Goal: Task Accomplishment & Management: Use online tool/utility

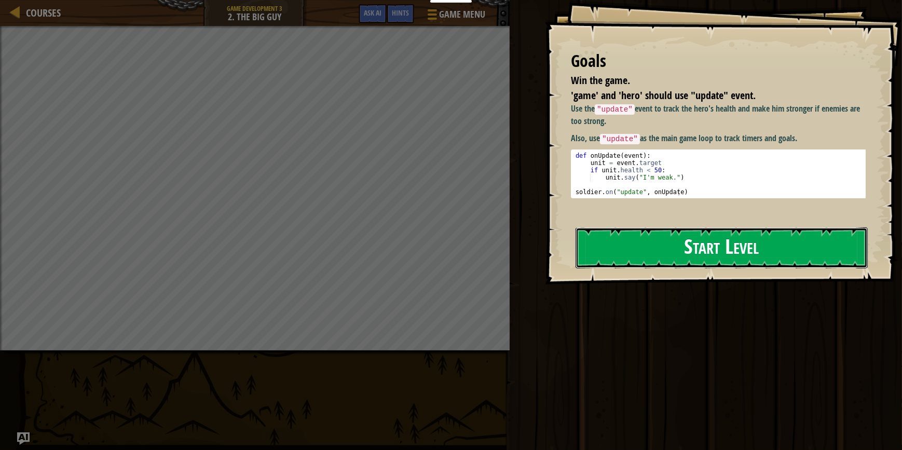
click at [711, 240] on button "Start Level" at bounding box center [721, 247] width 292 height 41
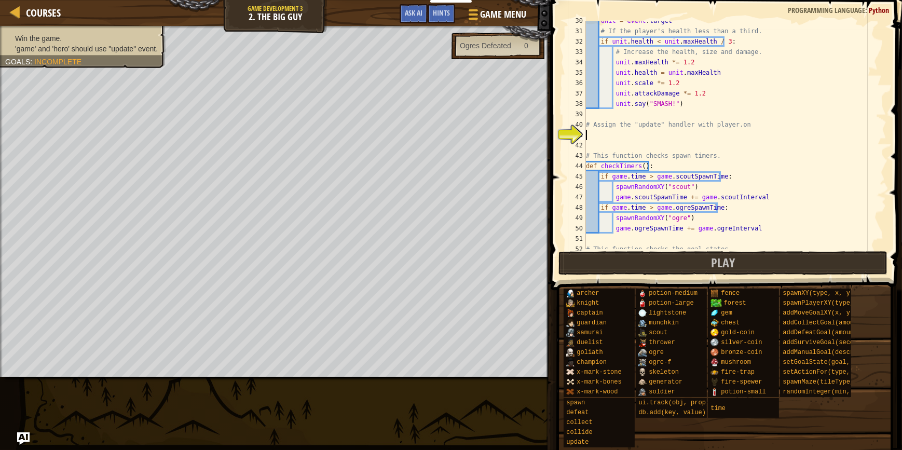
scroll to position [316, 0]
click at [655, 140] on div "unit = event . target # If the player's health less than a third. if unit . hea…" at bounding box center [731, 140] width 295 height 249
click at [656, 131] on div "unit = event . target # If the player's health less than a third. if unit . hea…" at bounding box center [731, 140] width 295 height 249
drag, startPoint x: 609, startPoint y: 124, endPoint x: 740, endPoint y: 120, distance: 131.3
click at [740, 120] on div "unit = event . target # If the player's health less than a third. if unit . hea…" at bounding box center [731, 140] width 295 height 249
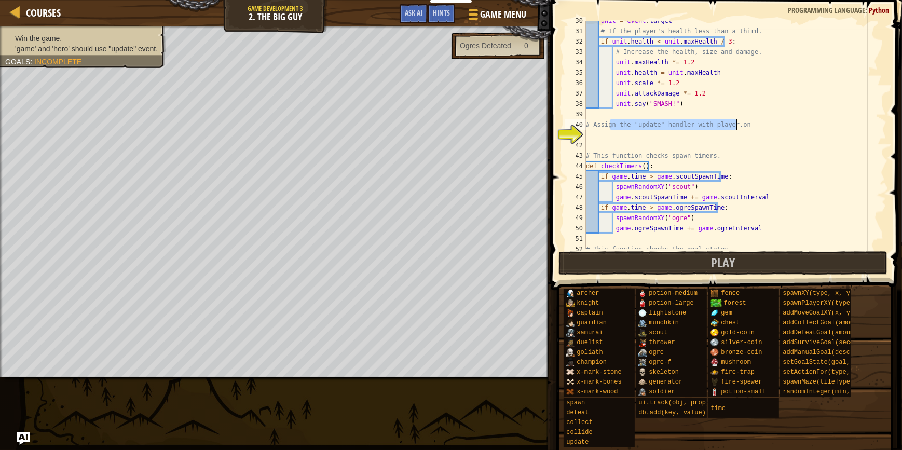
type textarea "# Assign the "update" handler with player.on"
click at [726, 133] on div "unit = event . target # If the player's health less than a third. if unit . hea…" at bounding box center [731, 140] width 295 height 249
click at [663, 143] on div "unit = event . target # If the player's health less than a third. if unit . hea…" at bounding box center [731, 140] width 295 height 249
click at [663, 141] on div "unit = event . target # If the player's health less than a third. if unit . hea…" at bounding box center [731, 140] width 295 height 249
click at [669, 134] on div "unit = event . target # If the player's health less than a third. if unit . hea…" at bounding box center [731, 140] width 295 height 249
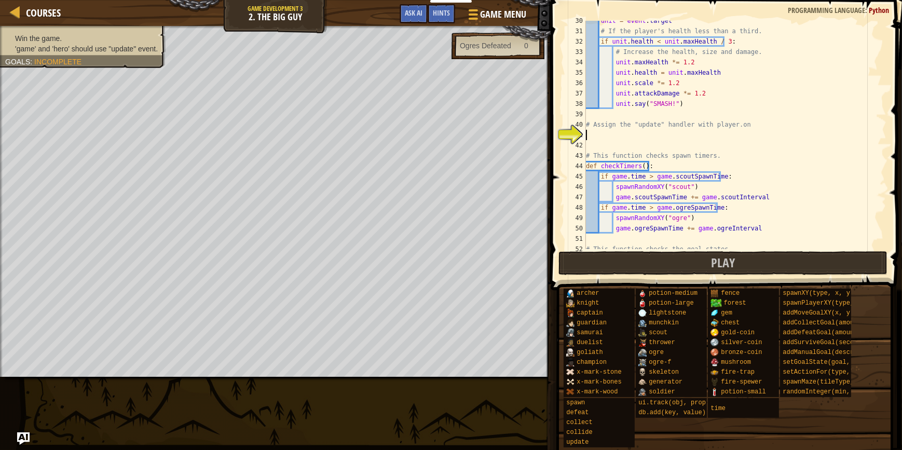
type textarea "o"
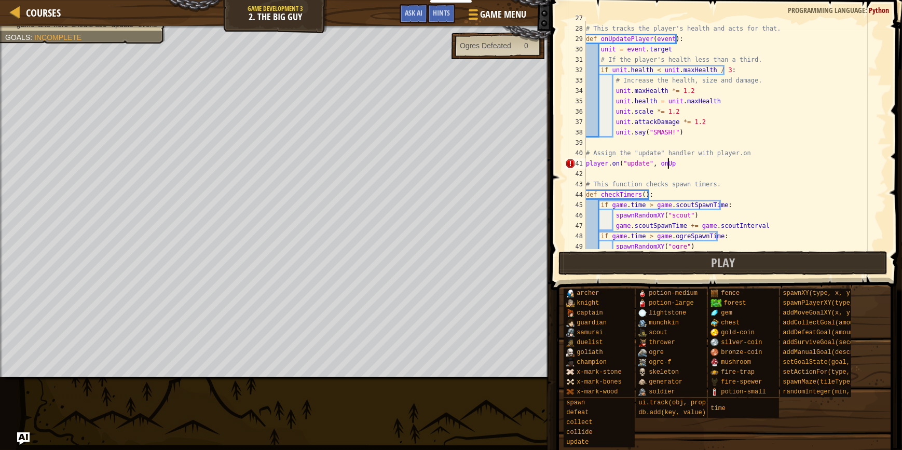
scroll to position [259, 0]
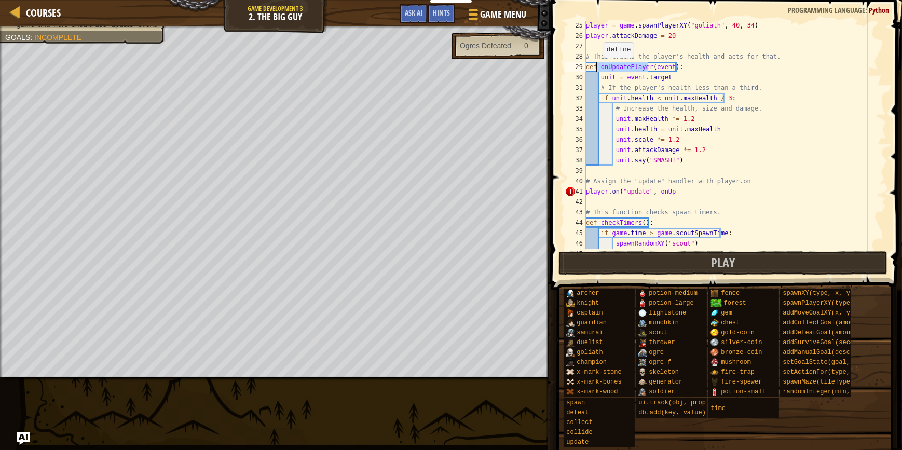
drag, startPoint x: 649, startPoint y: 65, endPoint x: 598, endPoint y: 67, distance: 50.9
click at [598, 67] on div "player = game . spawnPlayerXY ( "goliath" , 40 , 34 ) player . attackDamage = 2…" at bounding box center [731, 144] width 295 height 249
click at [729, 223] on div "player = game . spawnPlayerXY ( "goliath" , 40 , 34 ) player . attackDamage = 2…" at bounding box center [731, 144] width 295 height 249
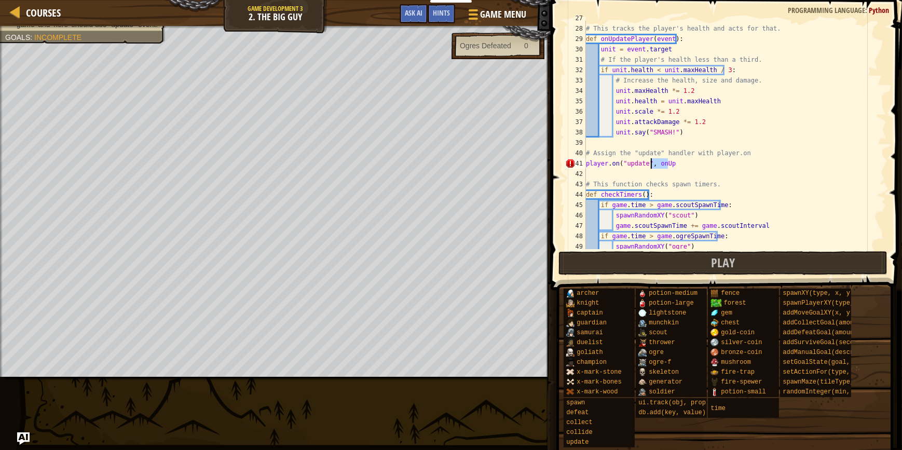
drag, startPoint x: 659, startPoint y: 162, endPoint x: 650, endPoint y: 163, distance: 9.5
click at [650, 163] on div "# This tracks the player's health and acts for that. def onUpdatePlayer ( event…" at bounding box center [731, 137] width 295 height 249
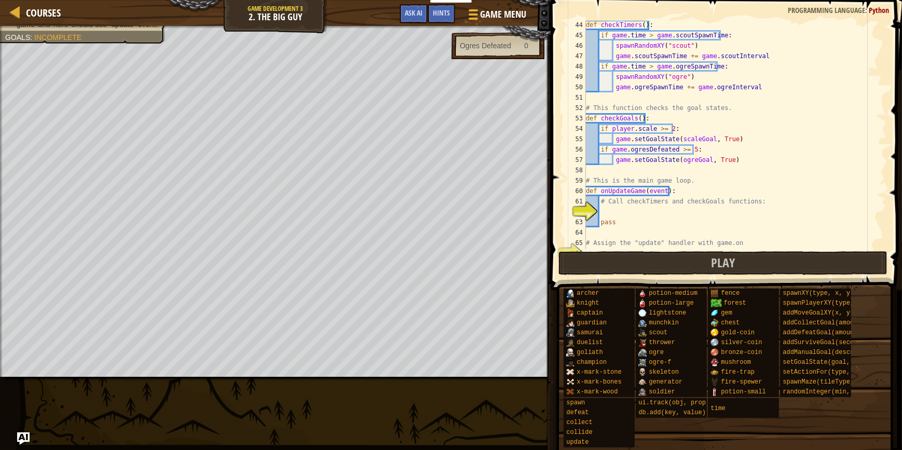
scroll to position [477, 0]
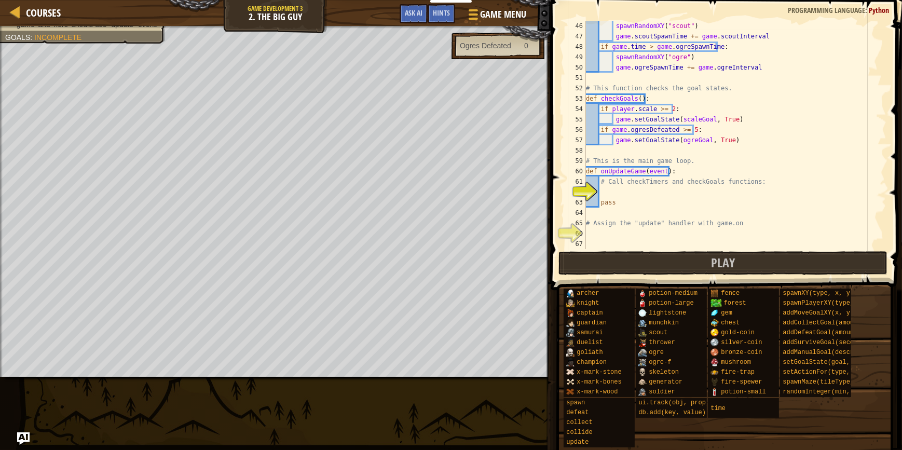
click at [625, 202] on div "spawnRandomXY ( "scout" ) game . scoutSpawnTime += game . scoutInterval if game…" at bounding box center [731, 145] width 295 height 249
type textarea "pass"
click at [631, 194] on div "spawnRandomXY ( "scout" ) game . scoutSpawnTime += game . scoutInterval if game…" at bounding box center [731, 145] width 295 height 249
drag, startPoint x: 626, startPoint y: 182, endPoint x: 642, endPoint y: 182, distance: 16.1
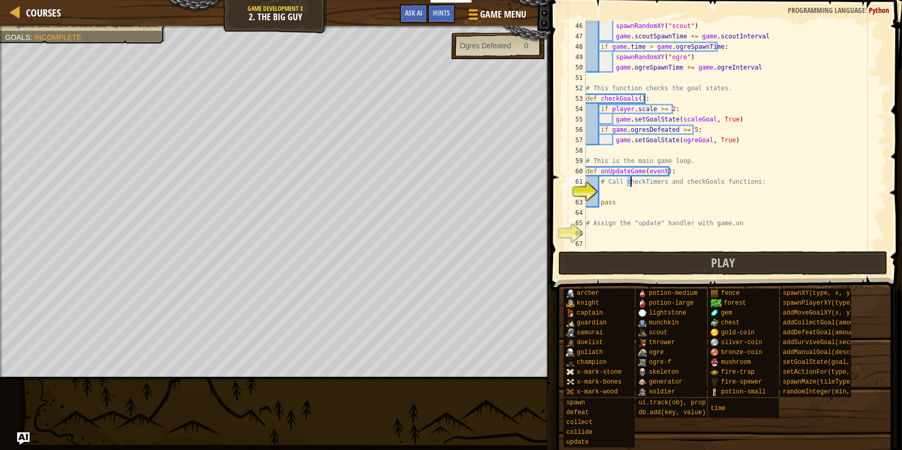
click at [642, 182] on div "spawnRandomXY ( "scout" ) game . scoutSpawnTime += game . scoutInterval if game…" at bounding box center [731, 145] width 295 height 249
click at [628, 201] on div "spawnRandomXY ( "scout" ) game . scoutSpawnTime += game . scoutInterval if game…" at bounding box center [731, 145] width 295 height 249
type textarea "pass"
click at [634, 197] on div "spawnRandomXY ( "scout" ) game . scoutSpawnTime += game . scoutInterval if game…" at bounding box center [731, 145] width 295 height 249
click at [639, 194] on div "spawnRandomXY ( "scout" ) game . scoutSpawnTime += game . scoutInterval if game…" at bounding box center [731, 145] width 295 height 249
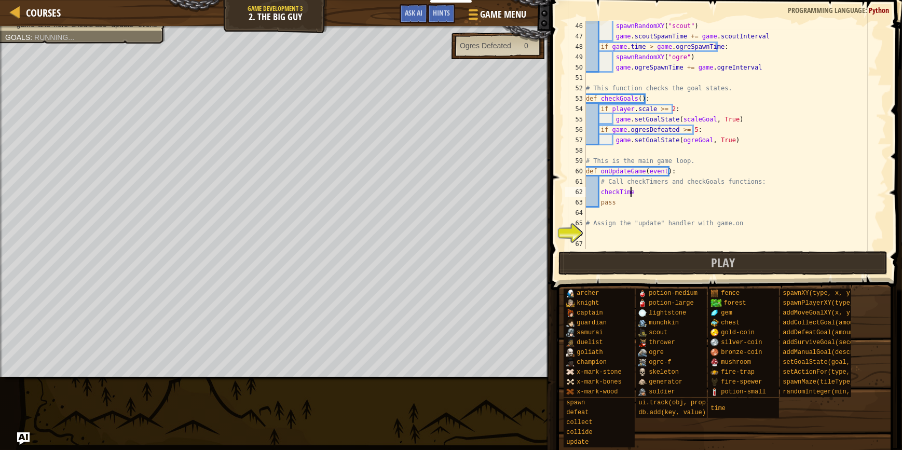
scroll to position [5, 3]
type textarea "checkTimes()"
type textarea "pass"
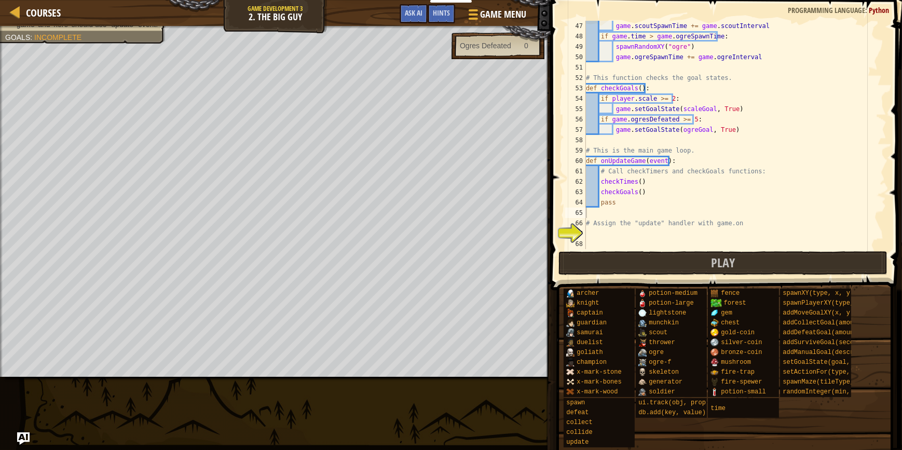
click at [649, 237] on div "game . scoutSpawnTime += game . scoutInterval if game . time > game . ogreSpawn…" at bounding box center [731, 145] width 295 height 249
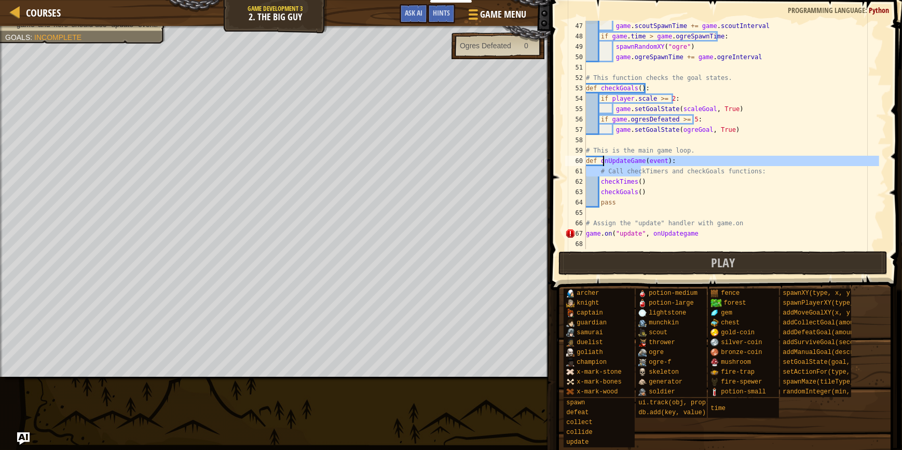
drag, startPoint x: 641, startPoint y: 166, endPoint x: 603, endPoint y: 162, distance: 38.1
click at [603, 162] on div "game . scoutSpawnTime += game . scoutInterval if game . time > game . ogreSpawn…" at bounding box center [731, 145] width 295 height 249
click at [636, 168] on div "game . scoutSpawnTime += game . scoutInterval if game . time > game . ogreSpawn…" at bounding box center [731, 135] width 295 height 228
click at [642, 158] on div "game . scoutSpawnTime += game . scoutInterval if game . time > game . ogreSpawn…" at bounding box center [731, 145] width 295 height 249
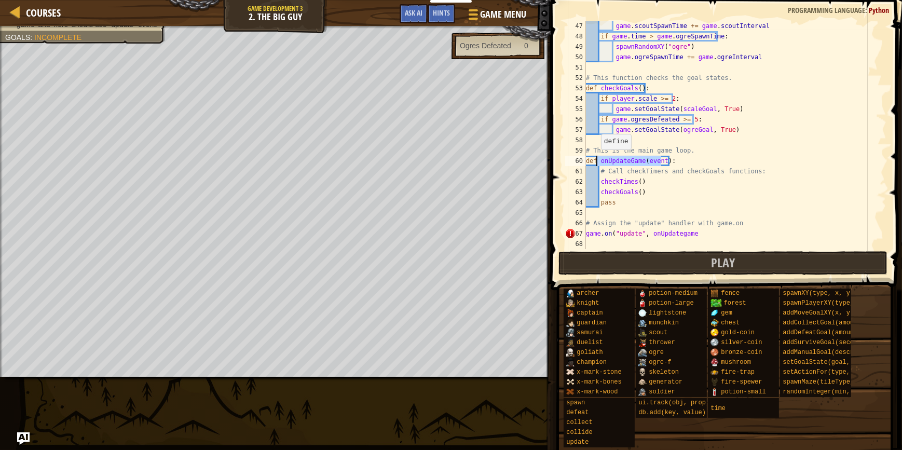
drag, startPoint x: 642, startPoint y: 158, endPoint x: 596, endPoint y: 160, distance: 46.7
click at [596, 160] on div "game . scoutSpawnTime += game . scoutInterval if game . time > game . ogreSpawn…" at bounding box center [731, 145] width 295 height 249
click at [632, 163] on div "game . scoutSpawnTime += game . scoutInterval if game . time > game . ogreSpawn…" at bounding box center [731, 135] width 295 height 228
drag, startPoint x: 641, startPoint y: 157, endPoint x: 599, endPoint y: 160, distance: 42.1
click at [599, 160] on div "game . scoutSpawnTime += game . scoutInterval if game . time > game . ogreSpawn…" at bounding box center [731, 145] width 295 height 249
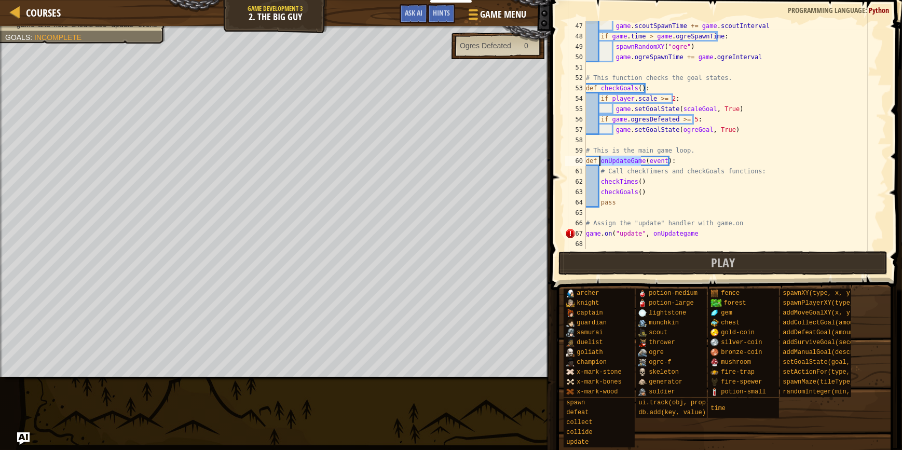
click at [698, 228] on div "game . scoutSpawnTime += game . scoutInterval if game . time > game . ogreSpawn…" at bounding box center [731, 145] width 295 height 249
drag, startPoint x: 703, startPoint y: 231, endPoint x: 649, endPoint y: 232, distance: 54.0
click at [649, 232] on div "game . scoutSpawnTime += game . scoutInterval if game . time > game . ogreSpawn…" at bounding box center [731, 145] width 295 height 249
paste textarea "G"
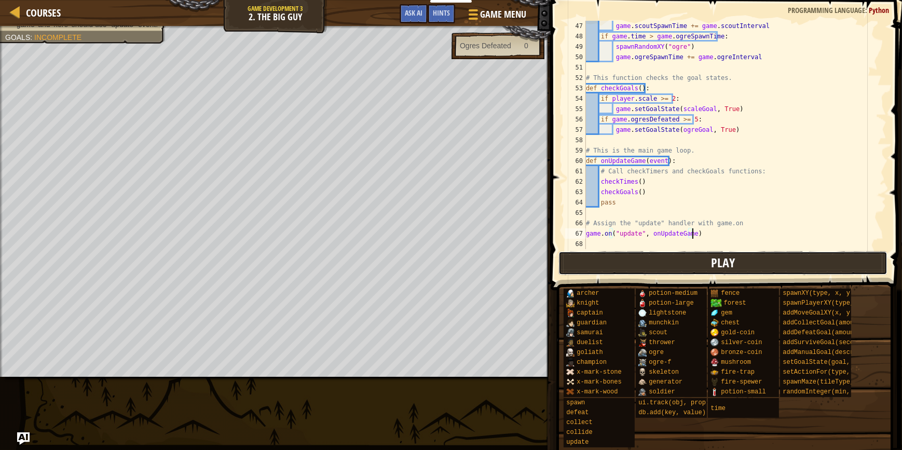
click at [670, 258] on button "Play" at bounding box center [722, 263] width 329 height 24
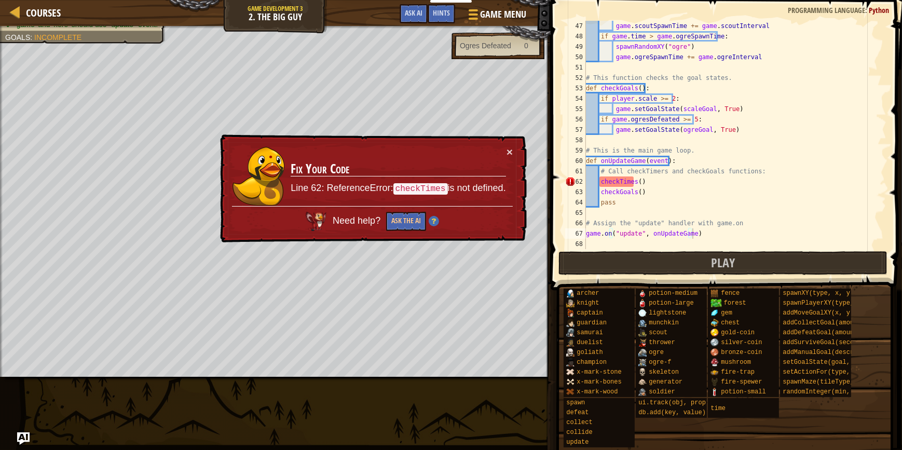
click at [635, 176] on div "game . scoutSpawnTime += game . scoutInterval if game . time > game . ogreSpawn…" at bounding box center [731, 145] width 295 height 249
click at [657, 185] on div "game . scoutSpawnTime += game . scoutInterval if game . time > game . ogreSpawn…" at bounding box center [731, 145] width 295 height 249
click at [632, 185] on div "game . scoutSpawnTime += game . scoutInterval if game . time > game . ogreSpawn…" at bounding box center [731, 145] width 295 height 249
click at [636, 177] on div "game . scoutSpawnTime += game . scoutInterval if game . time > game . ogreSpawn…" at bounding box center [731, 145] width 295 height 249
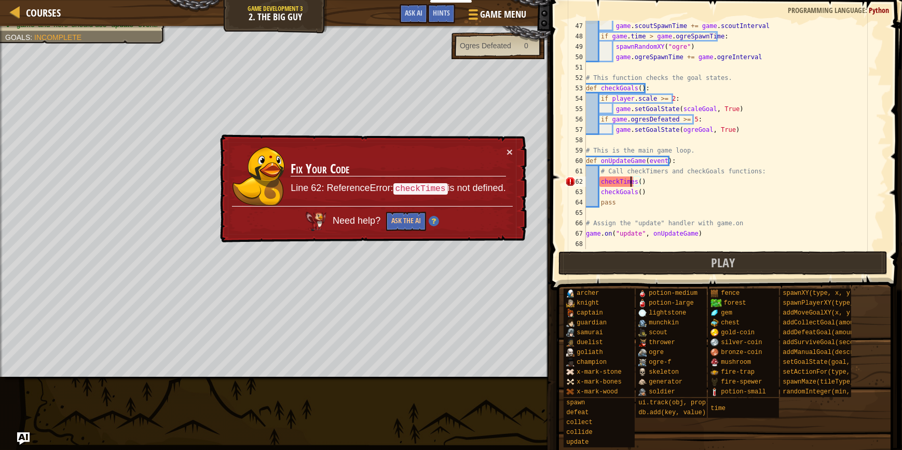
click at [631, 180] on div "game . scoutSpawnTime += game . scoutInterval if game . time > game . ogreSpawn…" at bounding box center [731, 145] width 295 height 249
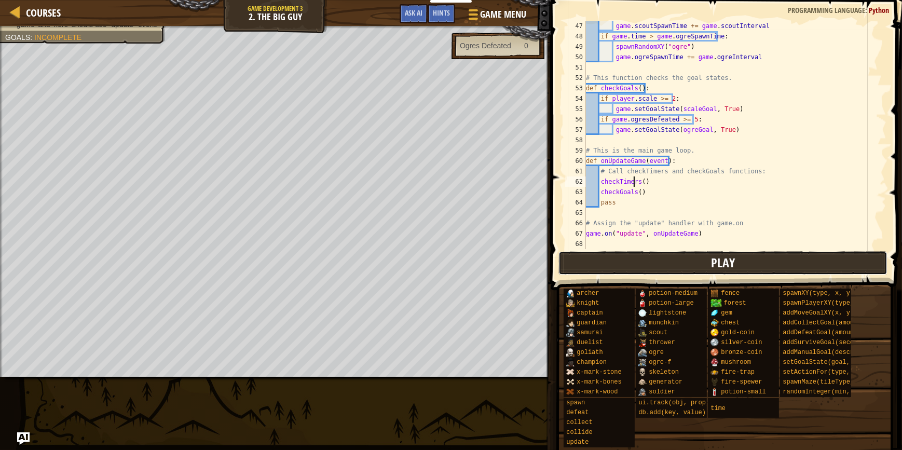
click at [687, 254] on button "Play" at bounding box center [722, 263] width 329 height 24
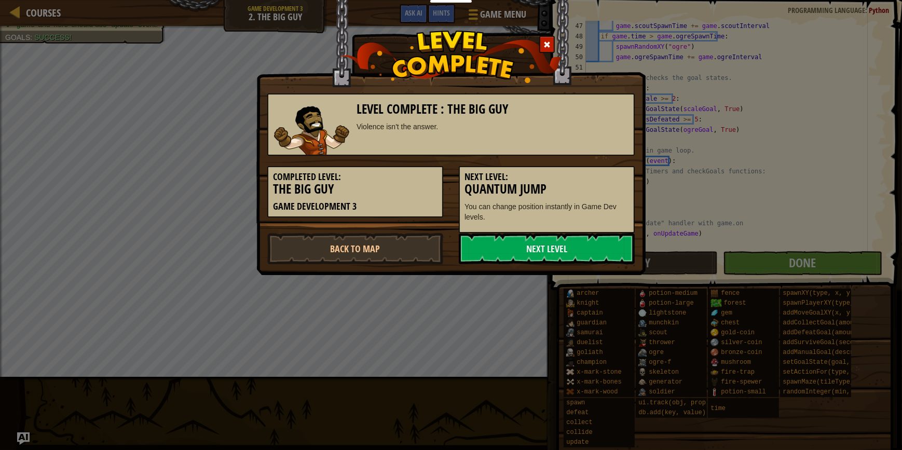
click at [545, 49] on div at bounding box center [547, 44] width 16 height 17
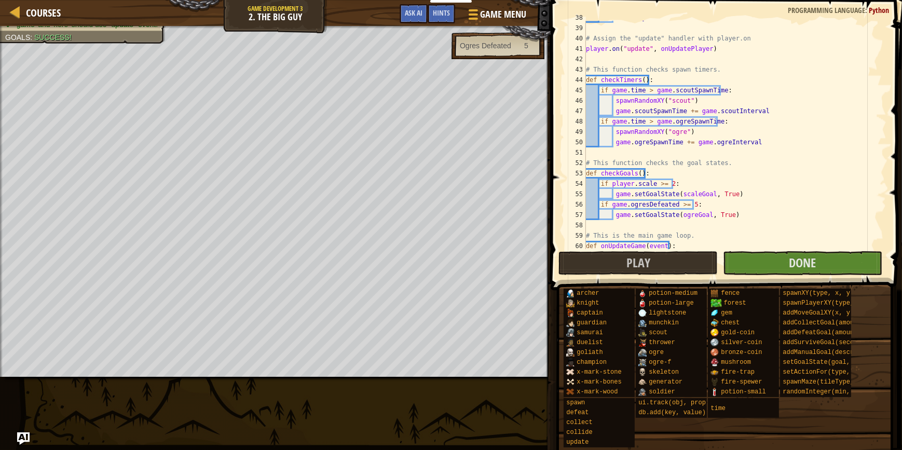
scroll to position [403, 0]
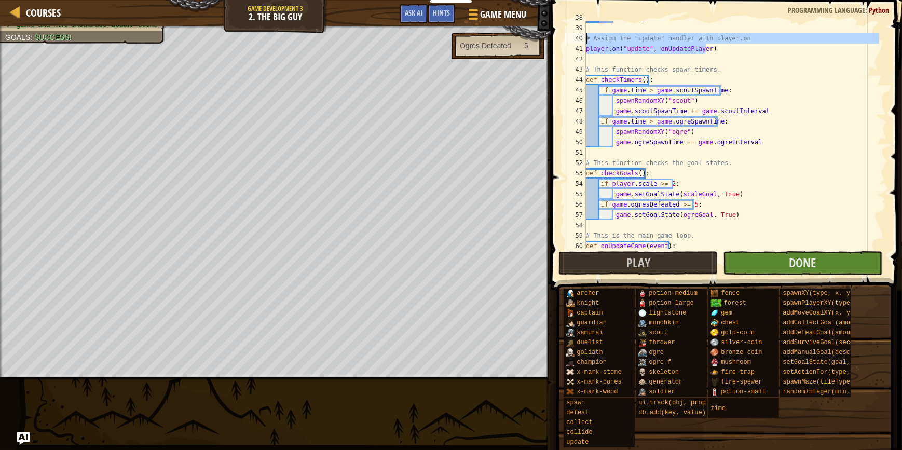
drag, startPoint x: 754, startPoint y: 52, endPoint x: 565, endPoint y: 34, distance: 189.7
click at [565, 34] on div "checkTimers() 38 39 40 41 42 43 44 45 46 47 48 49 50 51 52 53 54 55 56 57 58 59…" at bounding box center [724, 135] width 323 height 228
drag, startPoint x: 565, startPoint y: 34, endPoint x: 562, endPoint y: 39, distance: 6.1
click at [562, 39] on div "# Assign the "update" handler with player.on player.on("update", onUpdatePlayer…" at bounding box center [724, 165] width 354 height 321
click at [602, 45] on div "unit . say ( "SMASH!" ) # Assign the "update" handler with player.on player . o…" at bounding box center [731, 136] width 295 height 249
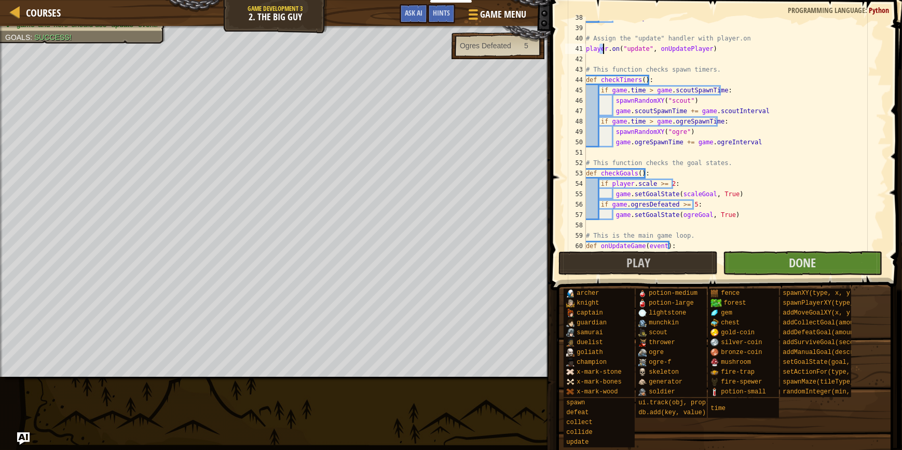
type textarea "player.on("update", onUpdatePlayer)"
drag, startPoint x: 718, startPoint y: 46, endPoint x: 588, endPoint y: 51, distance: 129.8
click at [588, 51] on div "unit . say ( "SMASH!" ) # Assign the "update" handler with player.on player . o…" at bounding box center [731, 136] width 295 height 249
click at [608, 56] on div "unit . say ( "SMASH!" ) # Assign the "update" handler with player.on player . o…" at bounding box center [731, 136] width 295 height 249
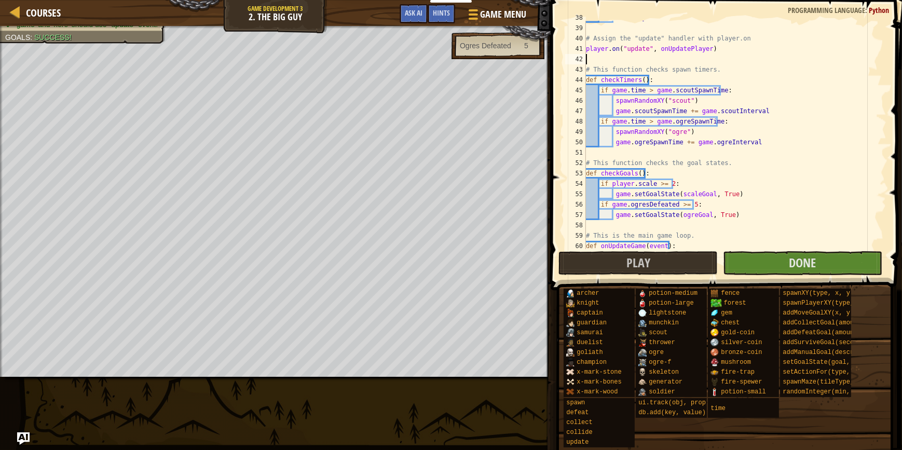
click at [619, 53] on div "unit . say ( "SMASH!" ) # Assign the "update" handler with player.on player . o…" at bounding box center [731, 136] width 295 height 249
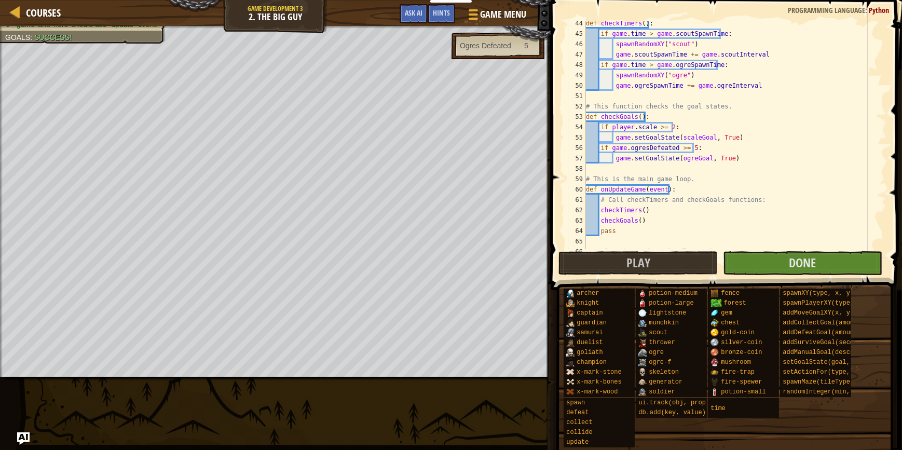
scroll to position [459, 0]
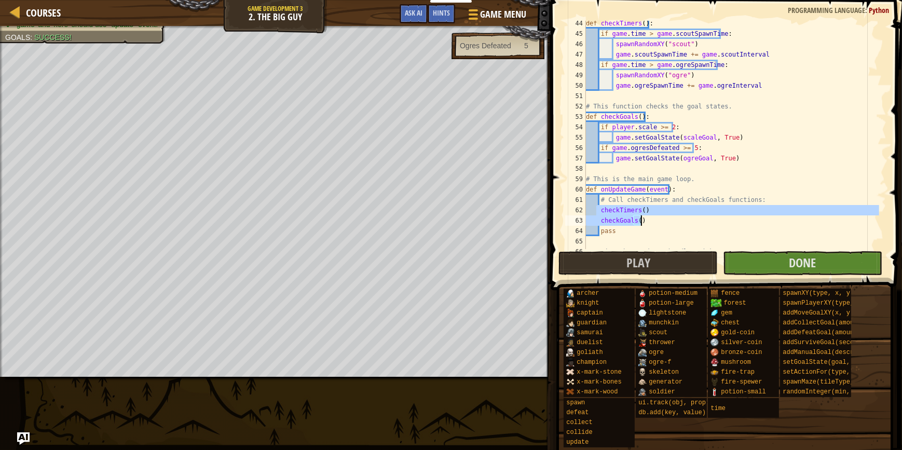
drag, startPoint x: 597, startPoint y: 210, endPoint x: 664, endPoint y: 218, distance: 67.9
click at [664, 218] on div "def checkTimers ( ) : if game . time > game . scoutSpawnTime : spawnRandomXY ( …" at bounding box center [731, 142] width 295 height 249
click at [601, 214] on div "def checkTimers ( ) : if game . time > game . scoutSpawnTime : spawnRandomXY ( …" at bounding box center [731, 135] width 295 height 228
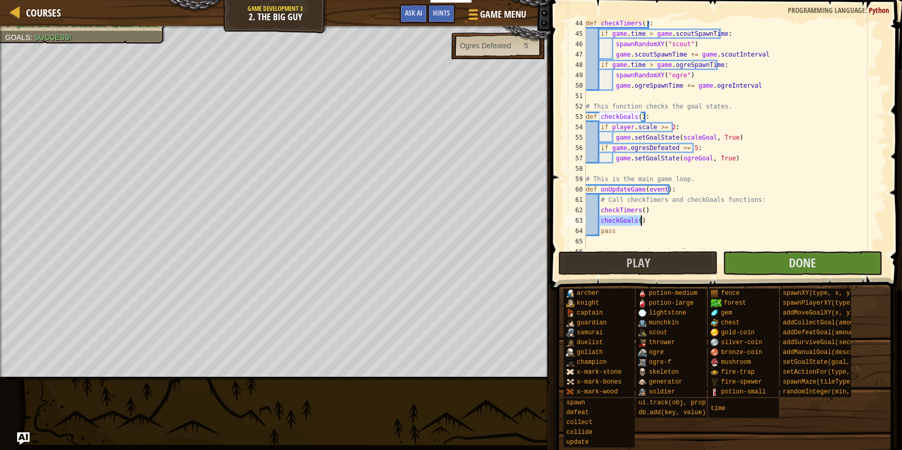
drag, startPoint x: 600, startPoint y: 223, endPoint x: 677, endPoint y: 225, distance: 76.8
click at [677, 225] on div "def checkTimers ( ) : if game . time > game . scoutSpawnTime : spawnRandomXY ( …" at bounding box center [731, 142] width 295 height 249
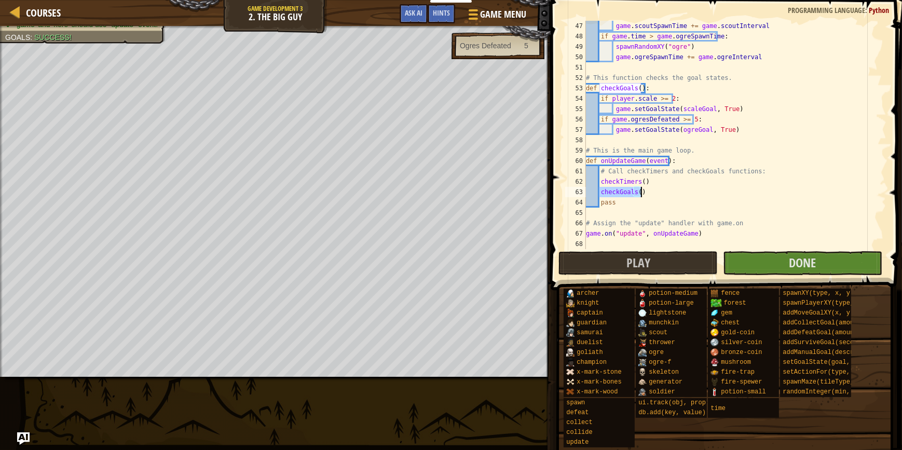
scroll to position [488, 0]
click at [532, 232] on div "Courses Game Development 3 2. The Big Guy Game Menu Done Hints Ask AI 1 ההההההה…" at bounding box center [451, 225] width 902 height 450
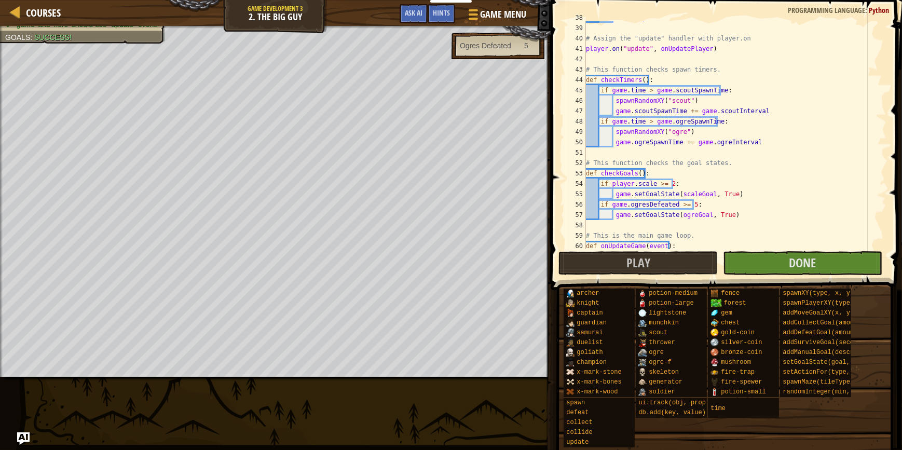
scroll to position [403, 0]
click at [691, 79] on div "unit . say ( "SMASH!" ) # Assign the "update" handler with player.on player . o…" at bounding box center [731, 136] width 295 height 249
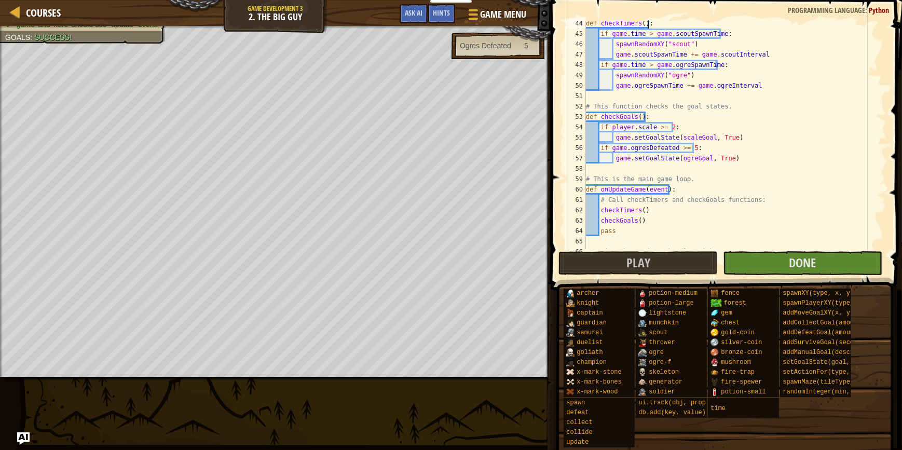
scroll to position [488, 0]
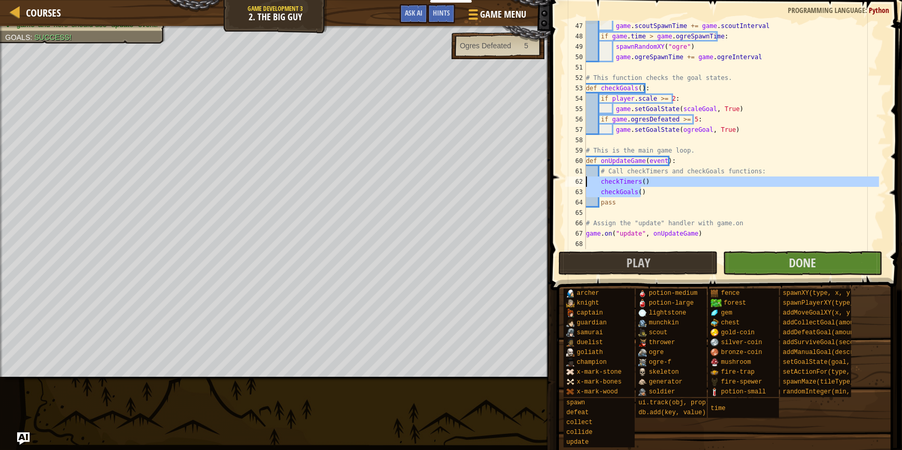
drag, startPoint x: 642, startPoint y: 192, endPoint x: 553, endPoint y: 185, distance: 90.0
click at [553, 185] on div "def checkTimers(): 47 48 49 50 51 52 53 54 55 56 57 58 59 60 61 62 63 64 65 66 …" at bounding box center [724, 165] width 354 height 321
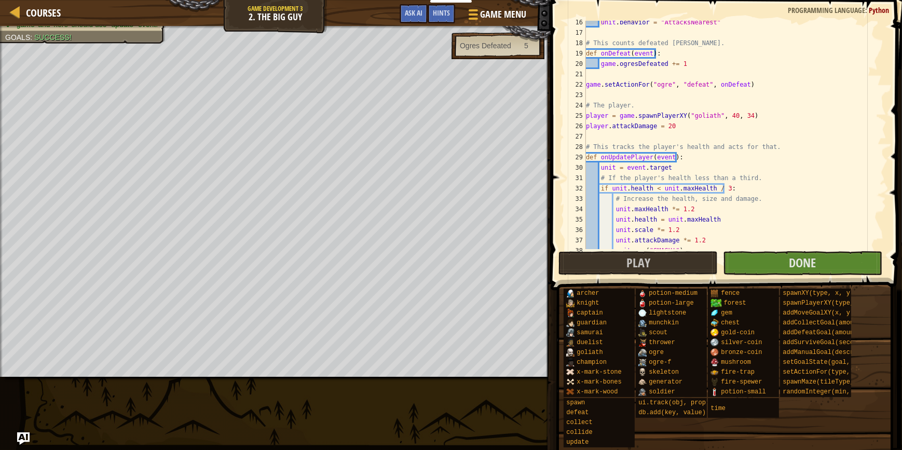
scroll to position [170, 0]
drag, startPoint x: 711, startPoint y: 219, endPoint x: 615, endPoint y: 178, distance: 104.6
click at [615, 178] on div "unit . behavior = "AttacksNearest" # This counts defeated [PERSON_NAME]. def on…" at bounding box center [731, 141] width 295 height 249
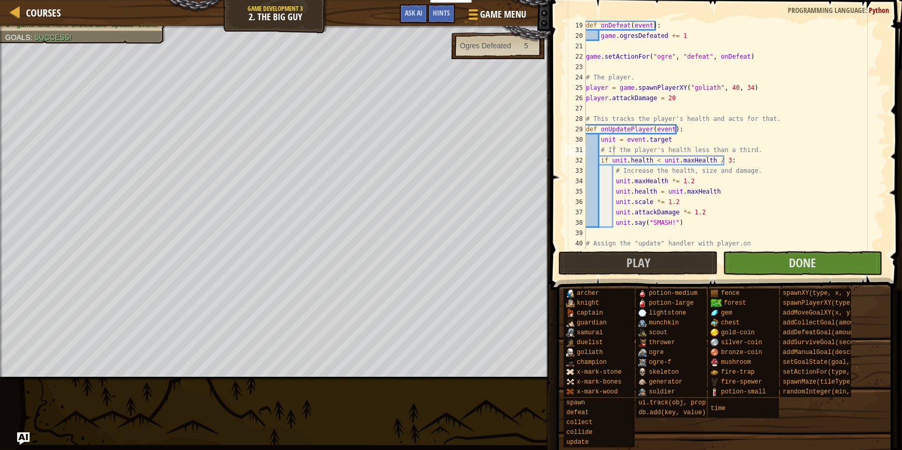
scroll to position [226, 0]
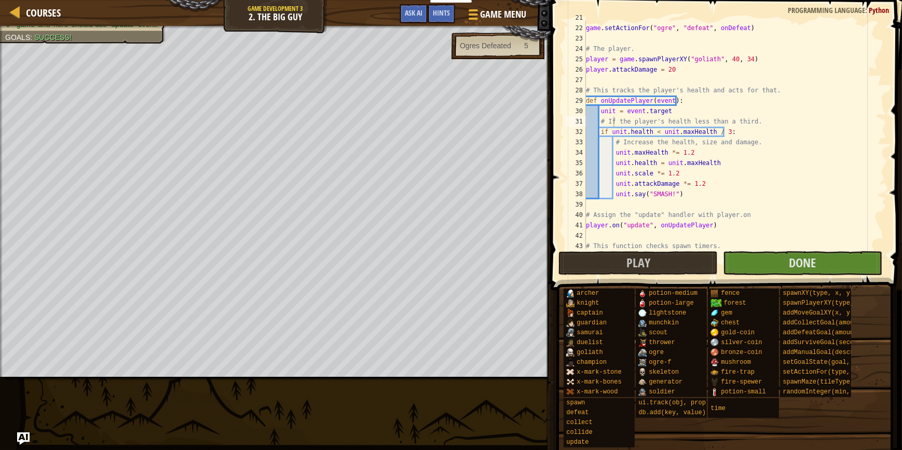
click at [605, 67] on div "game . setActionFor ( "ogre" , "defeat" , onDefeat ) # The player. player = gam…" at bounding box center [731, 136] width 295 height 249
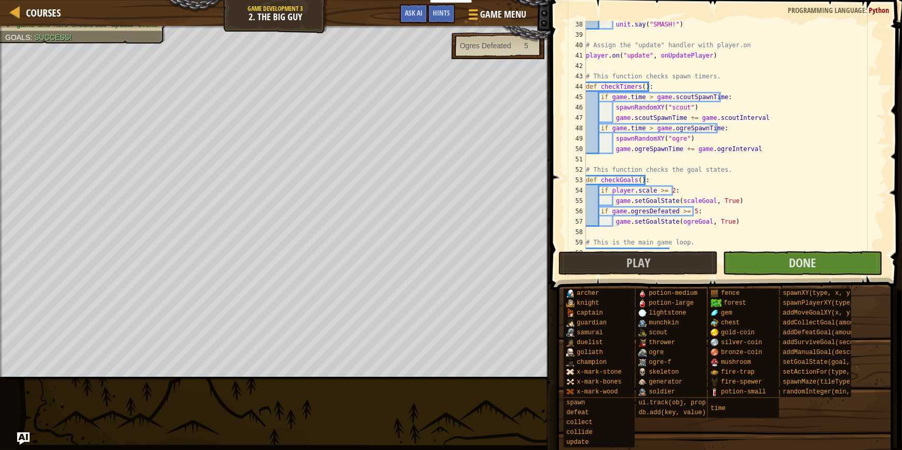
scroll to position [395, 0]
click at [648, 141] on div "unit . say ( "SMASH!" ) # Assign the "update" handler with player.on player . o…" at bounding box center [731, 143] width 295 height 249
type textarea "game.on("update", onUpdateGame)"
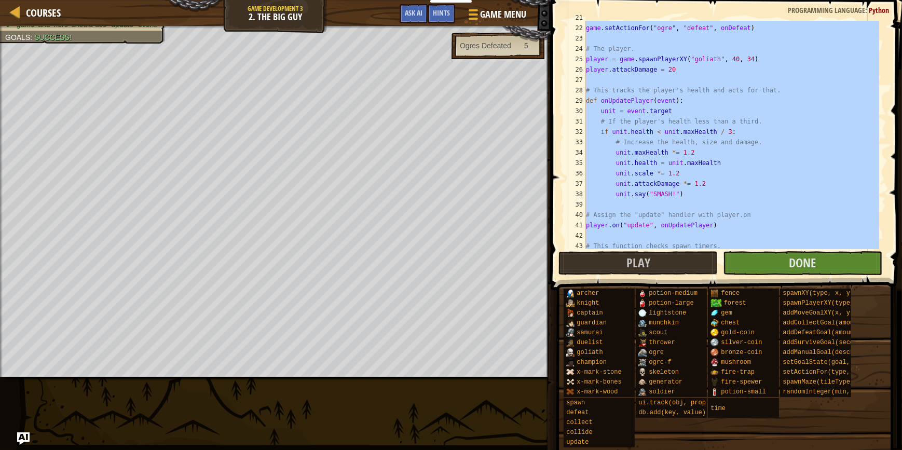
scroll to position [226, 0]
